Goal: Register for event/course

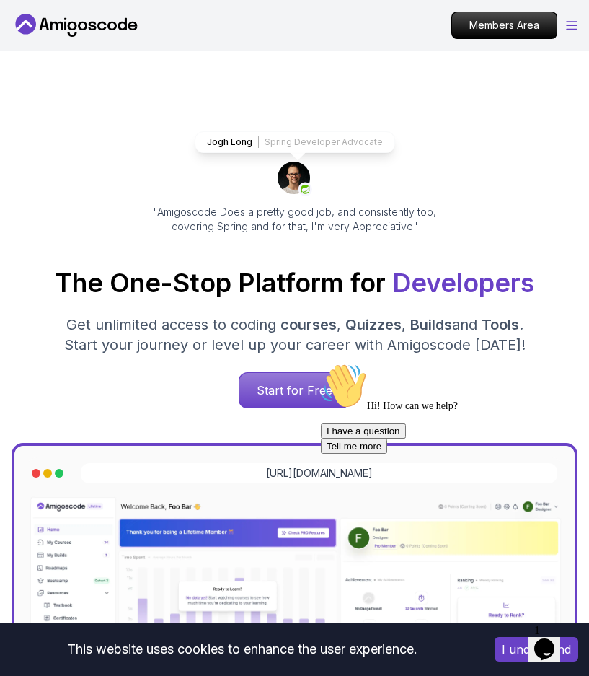
click at [575, 23] on icon "Open Menu" at bounding box center [572, 25] width 12 height 9
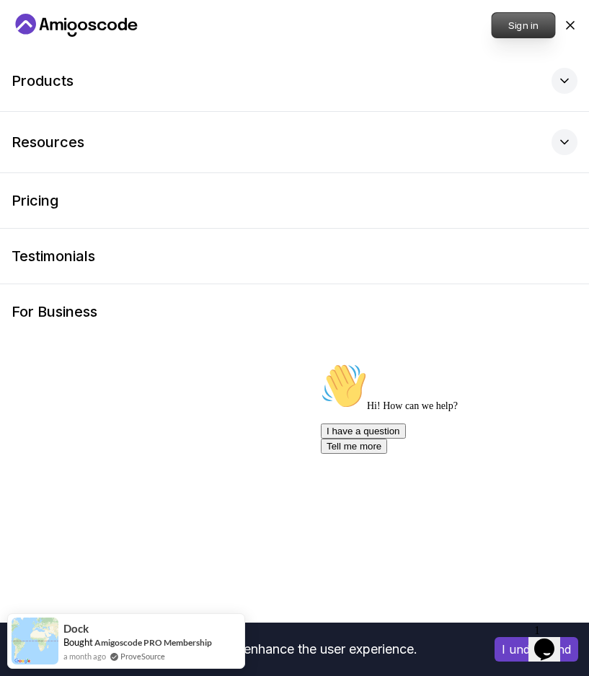
click at [524, 25] on p "Sign in" at bounding box center [523, 25] width 63 height 25
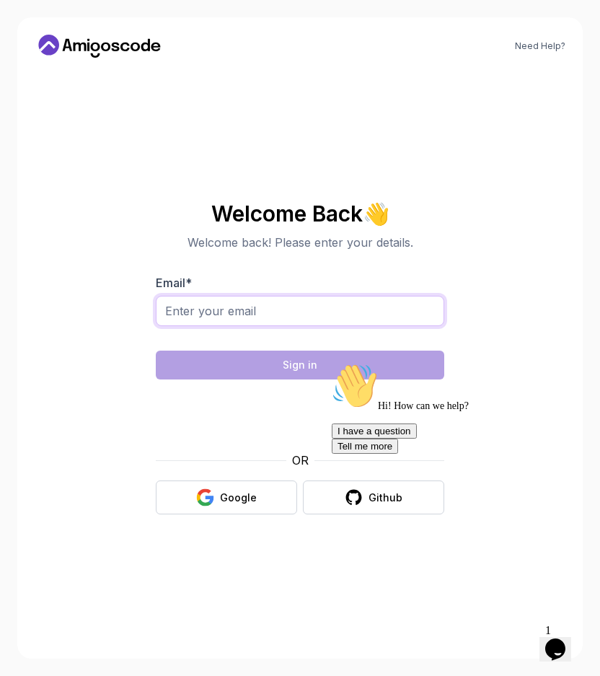
click at [314, 318] on input "Email *" at bounding box center [300, 311] width 288 height 30
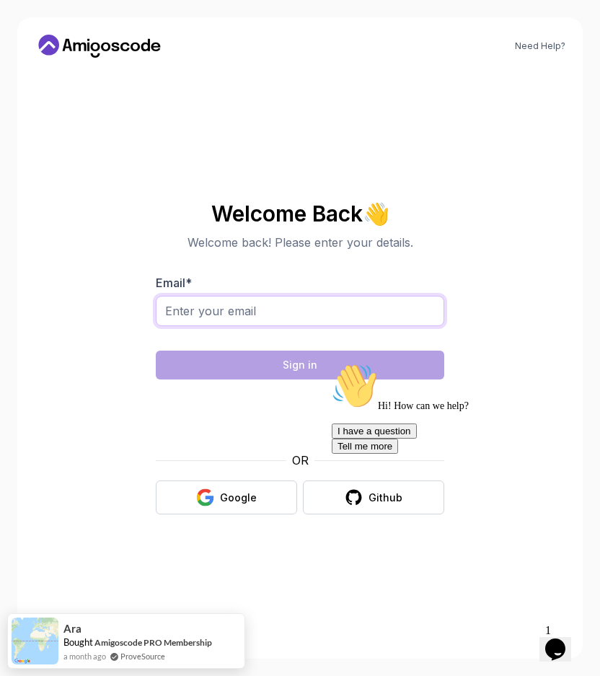
type input "[EMAIL_ADDRESS][DOMAIN_NAME]"
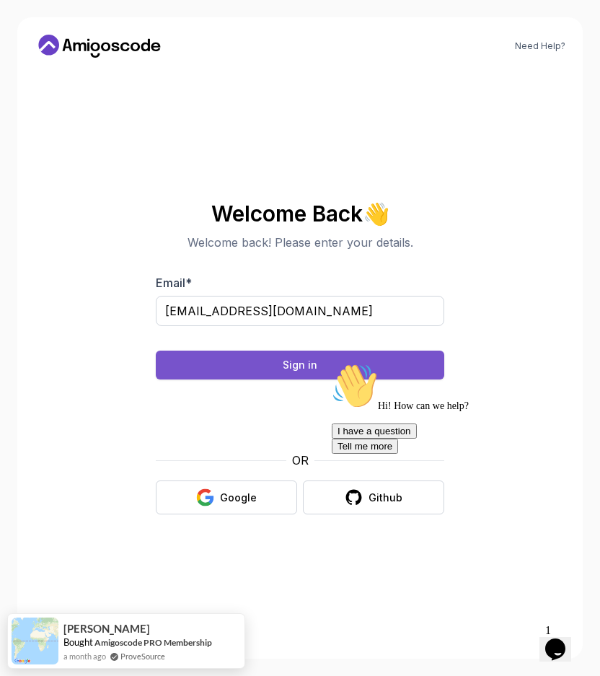
click at [262, 369] on button "Sign in" at bounding box center [300, 364] width 288 height 29
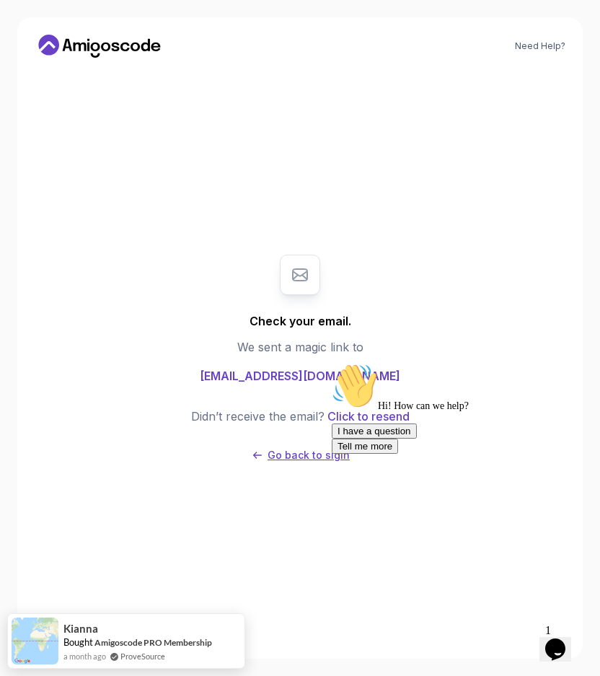
click at [278, 453] on p "Go back to sigin" at bounding box center [308, 455] width 82 height 14
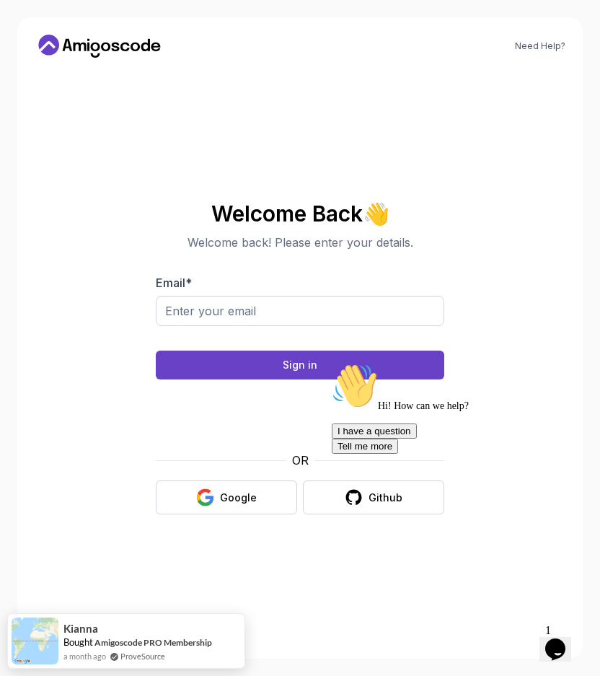
click at [107, 43] on icon at bounding box center [105, 47] width 9 height 9
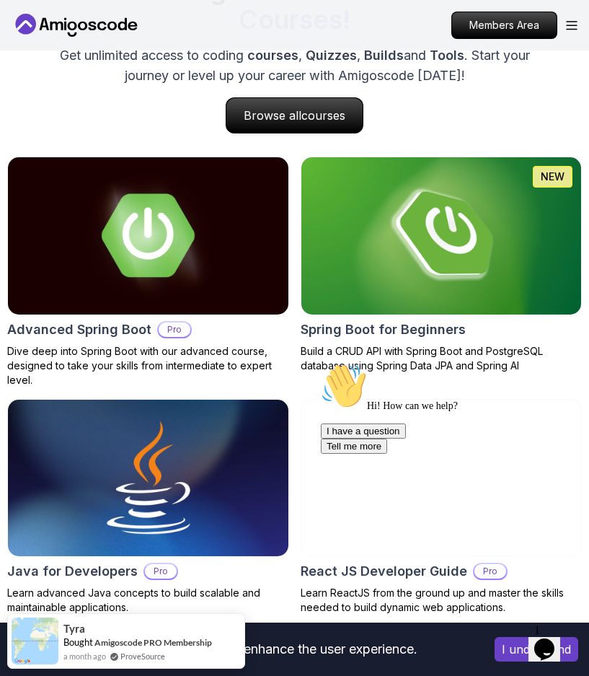
scroll to position [1252, 0]
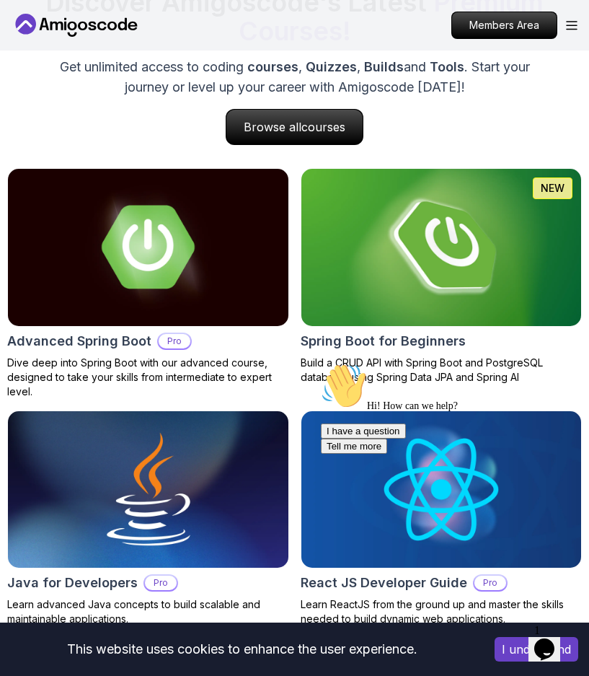
click at [407, 216] on img at bounding box center [441, 246] width 294 height 165
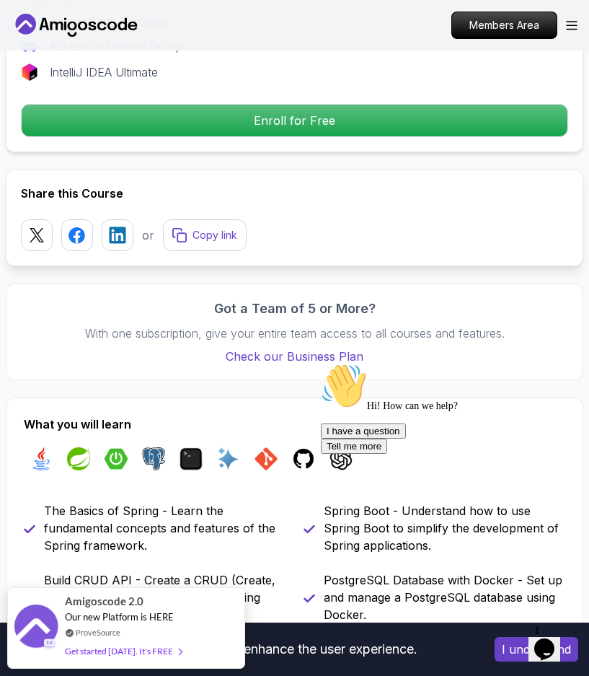
scroll to position [805, 0]
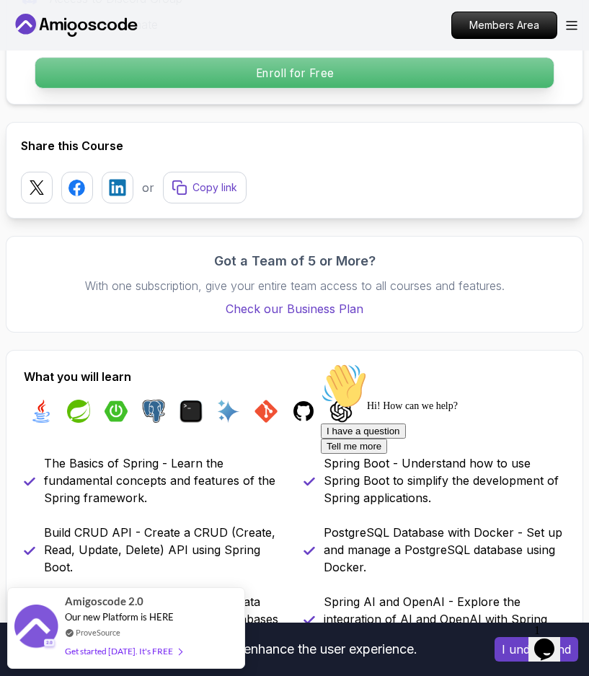
click at [372, 78] on p "Enroll for Free" at bounding box center [294, 73] width 518 height 30
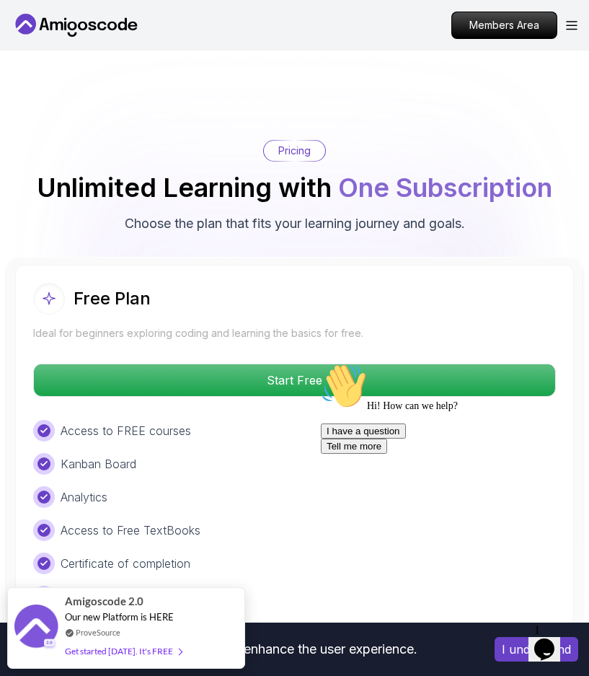
scroll to position [3503, 0]
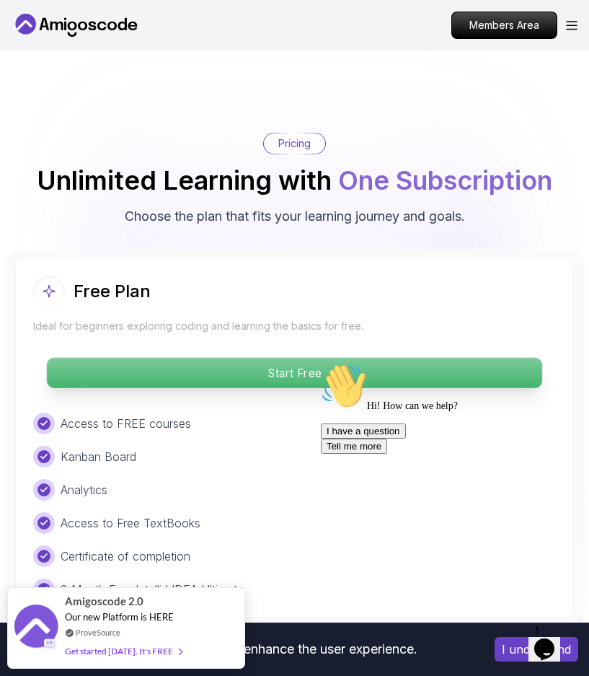
click at [283, 358] on p "Start Free" at bounding box center [294, 373] width 495 height 30
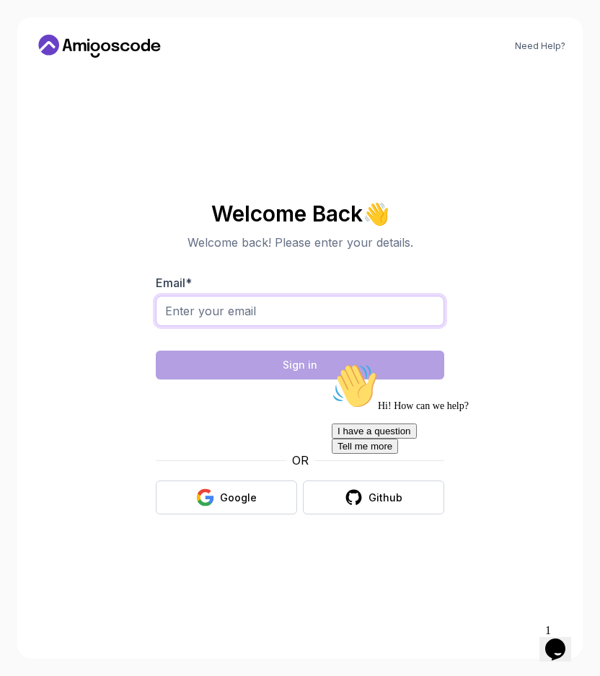
click at [275, 307] on input "Email *" at bounding box center [300, 311] width 288 height 30
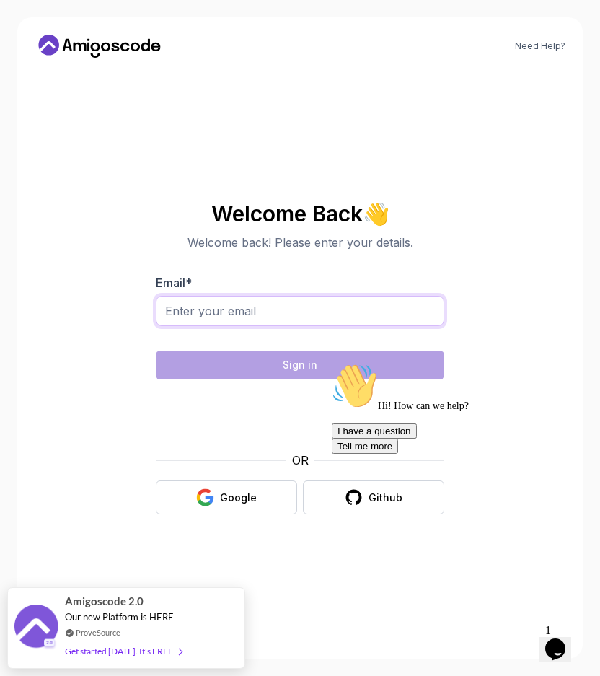
type input "[EMAIL_ADDRESS][DOMAIN_NAME]"
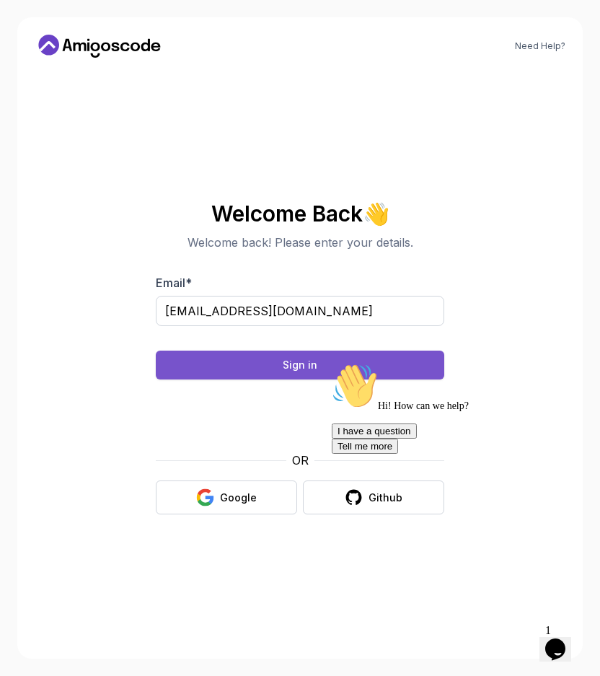
click at [276, 362] on button "Sign in" at bounding box center [300, 364] width 288 height 29
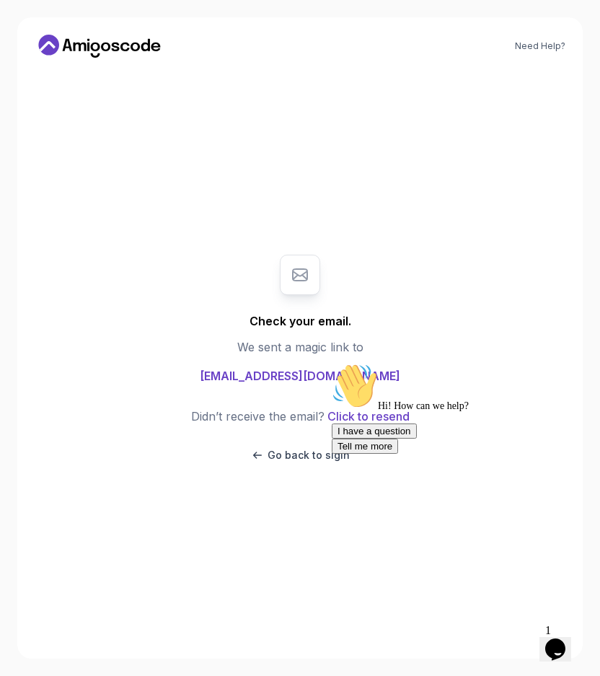
click at [558, 638] on icon "Chat widget" at bounding box center [555, 649] width 20 height 22
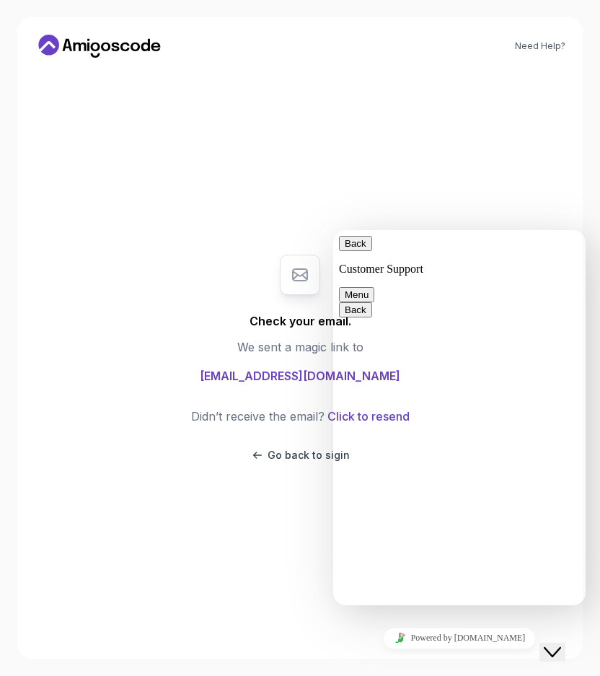
click at [197, 550] on div "Check your email. We sent a magic link to [EMAIL_ADDRESS][DOMAIN_NAME] Didn’t r…" at bounding box center [300, 358] width 484 height 566
